Goal: Check status: Check status

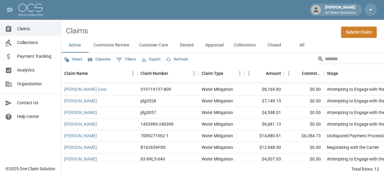
scroll to position [23, 0]
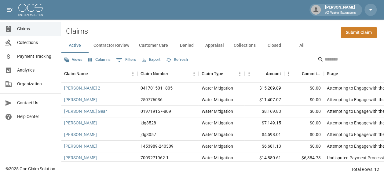
click at [117, 46] on button "Contractor Review" at bounding box center [111, 45] width 45 height 15
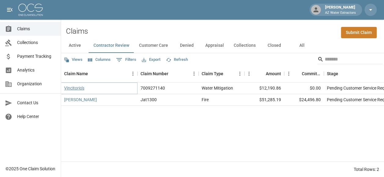
click at [78, 90] on link "Vincitorio's" at bounding box center [74, 88] width 20 height 6
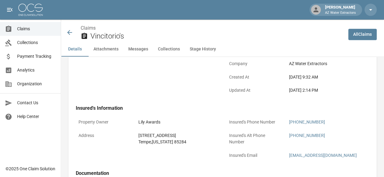
scroll to position [144, 0]
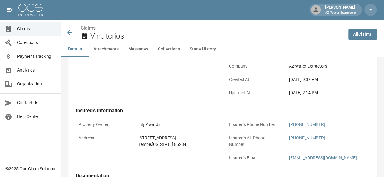
click at [68, 28] on div "Claims Vincitorio's" at bounding box center [204, 32] width 277 height 16
click at [68, 31] on icon at bounding box center [69, 32] width 7 height 7
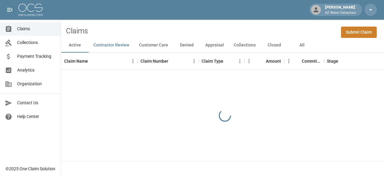
scroll to position [5, 0]
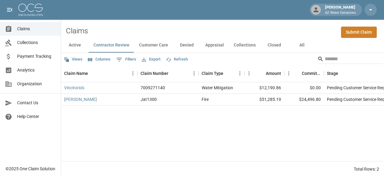
click at [153, 38] on button "Customer Care" at bounding box center [153, 45] width 39 height 15
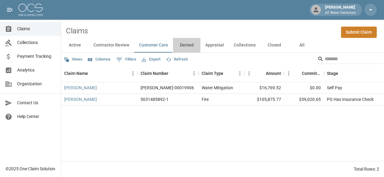
click at [193, 40] on button "Denied" at bounding box center [186, 45] width 27 height 15
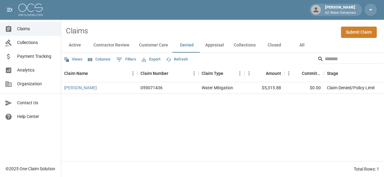
click at [219, 44] on button "Appraisal" at bounding box center [214, 45] width 28 height 15
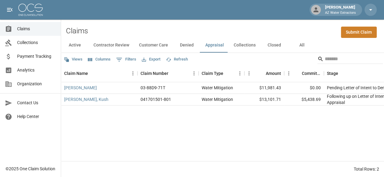
click at [241, 45] on button "Collections" at bounding box center [245, 45] width 32 height 15
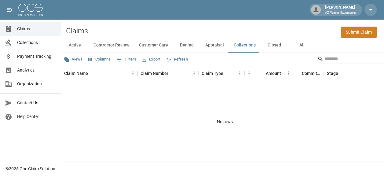
click at [270, 42] on button "Closed" at bounding box center [273, 45] width 27 height 15
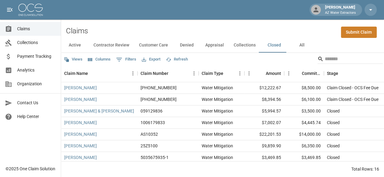
click at [308, 42] on button "All" at bounding box center [301, 45] width 27 height 15
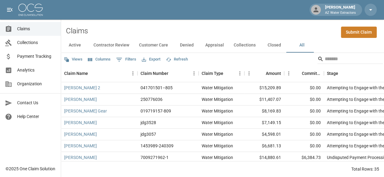
click at [271, 38] on button "Closed" at bounding box center [273, 45] width 27 height 15
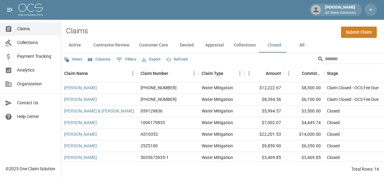
click at [78, 40] on button "Active" at bounding box center [74, 45] width 27 height 15
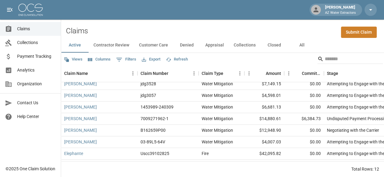
scroll to position [60, 0]
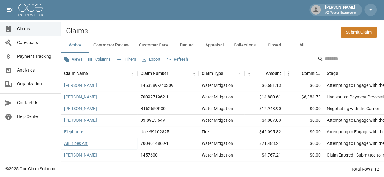
click at [78, 140] on link "All Tribes Art" at bounding box center [76, 143] width 24 height 6
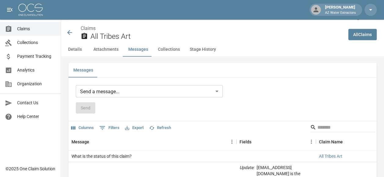
scroll to position [563, 0]
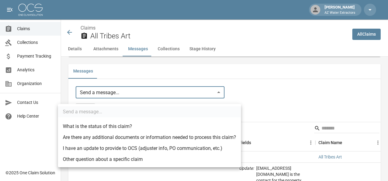
click at [139, 126] on li "What is the status of this claim?" at bounding box center [149, 126] width 183 height 11
type input "**********"
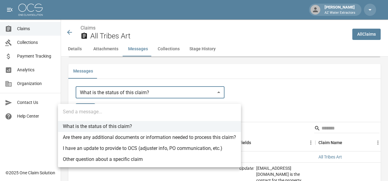
click at [261, 91] on div at bounding box center [194, 90] width 388 height 181
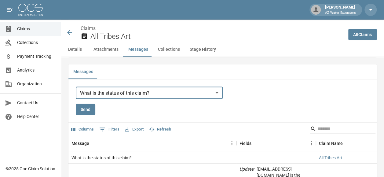
click at [69, 31] on icon at bounding box center [69, 32] width 5 height 5
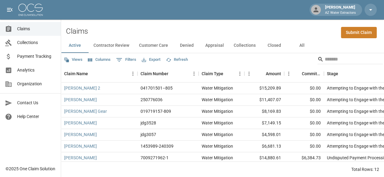
click at [104, 43] on button "Contractor Review" at bounding box center [111, 45] width 45 height 15
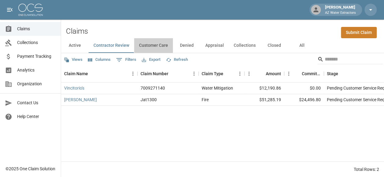
click at [149, 45] on button "Customer Care" at bounding box center [153, 45] width 39 height 15
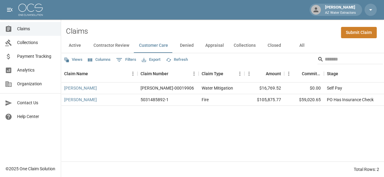
click at [188, 45] on button "Denied" at bounding box center [186, 45] width 27 height 15
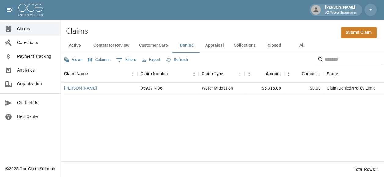
click at [213, 46] on button "Appraisal" at bounding box center [214, 45] width 28 height 15
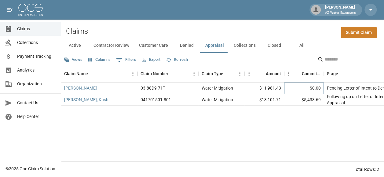
click at [317, 91] on div "$0.00" at bounding box center [304, 88] width 40 height 12
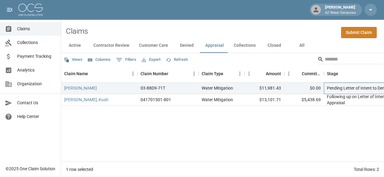
click at [338, 91] on div "Pending Letter of Intent to Demand Appraisal" at bounding box center [369, 88] width 85 height 6
click at [74, 87] on link "[PERSON_NAME]" at bounding box center [80, 88] width 33 height 6
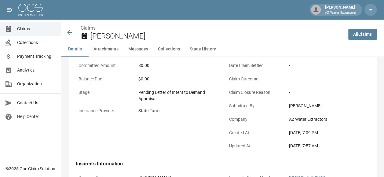
scroll to position [92, 0]
click at [190, 137] on div "Name [PERSON_NAME] Claim Number 03-88D9-71T Claim Type Water Mitigation Amount …" at bounding box center [143, 75] width 150 height 155
click at [68, 31] on icon at bounding box center [69, 32] width 7 height 7
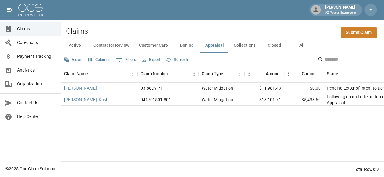
click at [68, 45] on button "Active" at bounding box center [74, 45] width 27 height 15
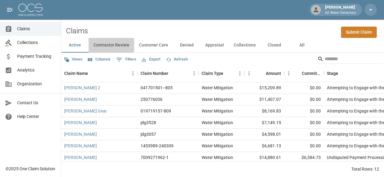
click at [110, 43] on button "Contractor Review" at bounding box center [111, 45] width 45 height 15
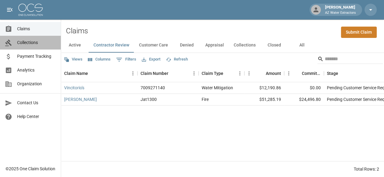
click at [29, 42] on span "Collections" at bounding box center [36, 42] width 39 height 6
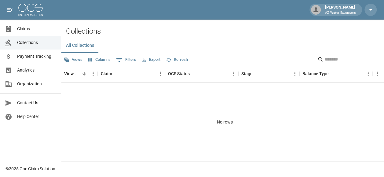
click at [42, 32] on span "Claims" at bounding box center [36, 29] width 39 height 6
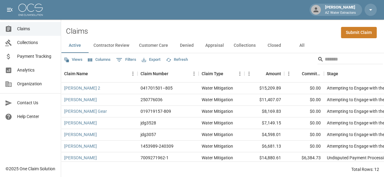
click at [105, 40] on button "Contractor Review" at bounding box center [111, 45] width 45 height 15
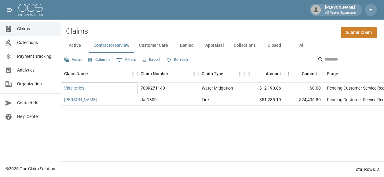
click at [78, 90] on link "Vincitorio's" at bounding box center [74, 88] width 20 height 6
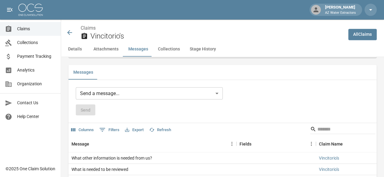
scroll to position [510, 0]
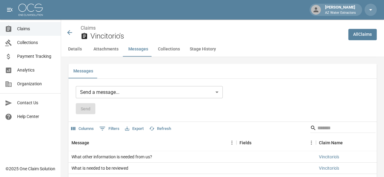
click at [157, 92] on body "[PERSON_NAME] AZ Water Extractors Claims Collections Payment Tracking Analytics…" at bounding box center [192, 2] width 384 height 1025
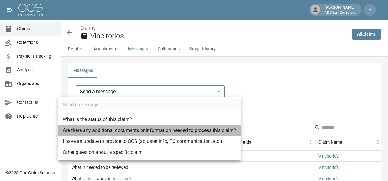
click at [140, 131] on li "Are there any additional documents or information needed to process this claim?" at bounding box center [149, 130] width 183 height 11
type input "**********"
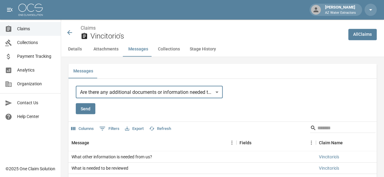
click at [93, 107] on button "Send" at bounding box center [86, 108] width 20 height 11
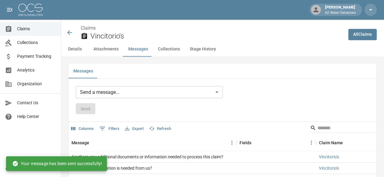
click at [69, 29] on icon at bounding box center [69, 32] width 7 height 7
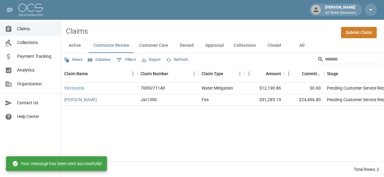
click at [41, 56] on span "Payment Tracking" at bounding box center [36, 56] width 39 height 6
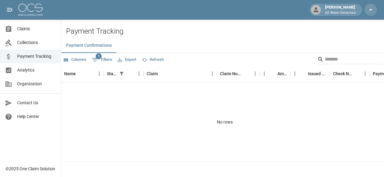
click at [106, 55] on button "1 Filters" at bounding box center [101, 60] width 23 height 10
select select "******"
select select "**********"
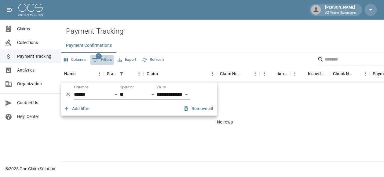
click at [104, 57] on button "1 Filters" at bounding box center [101, 60] width 23 height 10
